Goal: Task Accomplishment & Management: Manage account settings

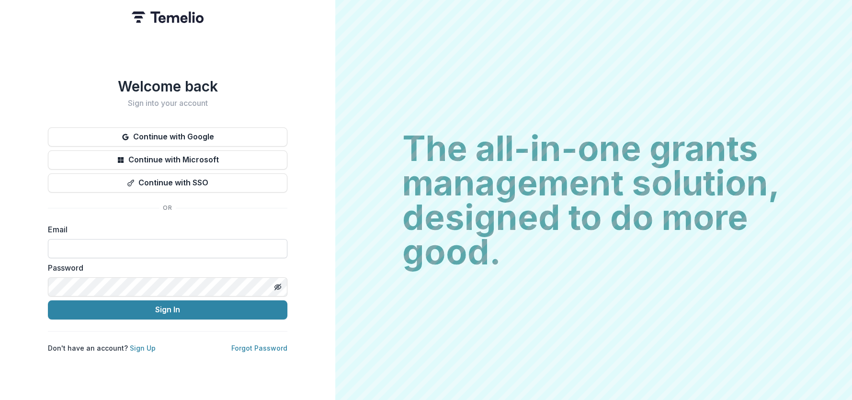
click at [186, 249] on input at bounding box center [167, 248] width 239 height 19
type input "**********"
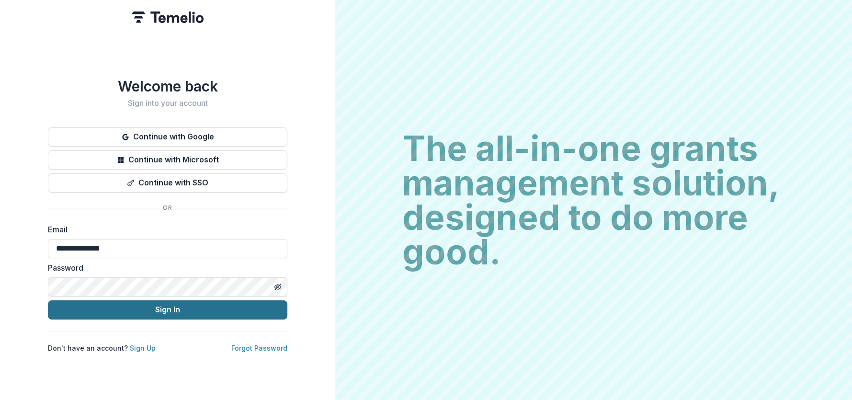
click at [146, 307] on button "Sign In" at bounding box center [167, 309] width 239 height 19
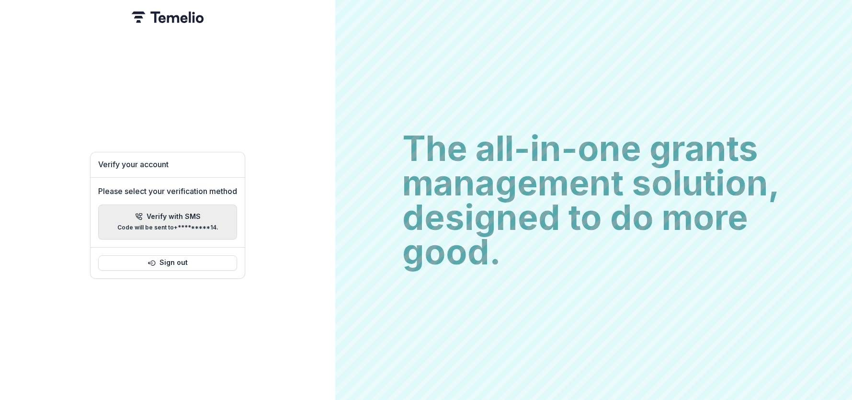
click at [137, 214] on icon "button" at bounding box center [138, 217] width 6 height 6
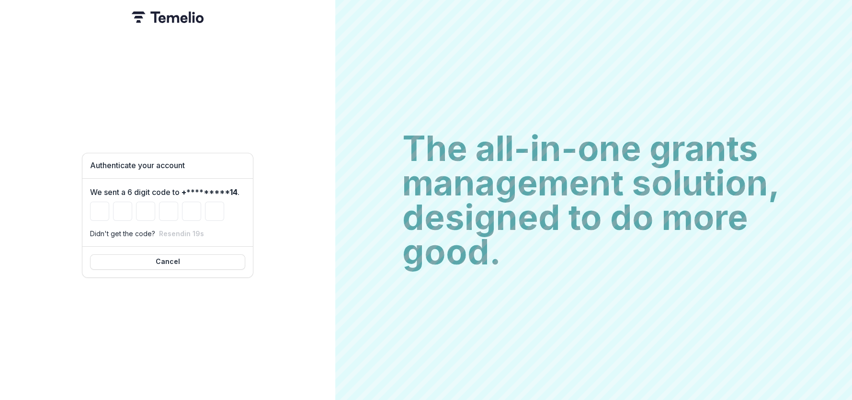
type input "*"
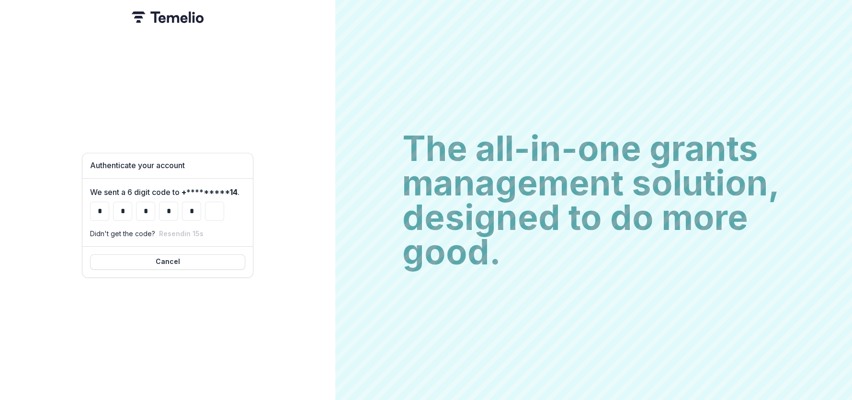
type input "*"
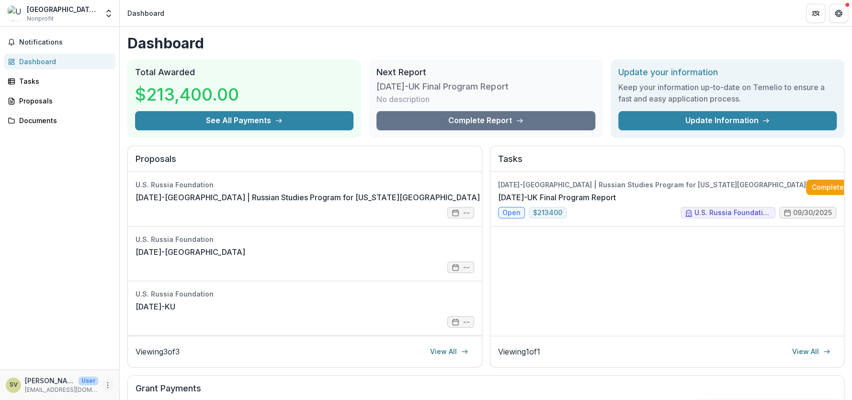
click at [105, 383] on icon "More" at bounding box center [108, 385] width 8 height 8
click at [137, 379] on button "Logout" at bounding box center [171, 380] width 102 height 16
